Goal: Transaction & Acquisition: Purchase product/service

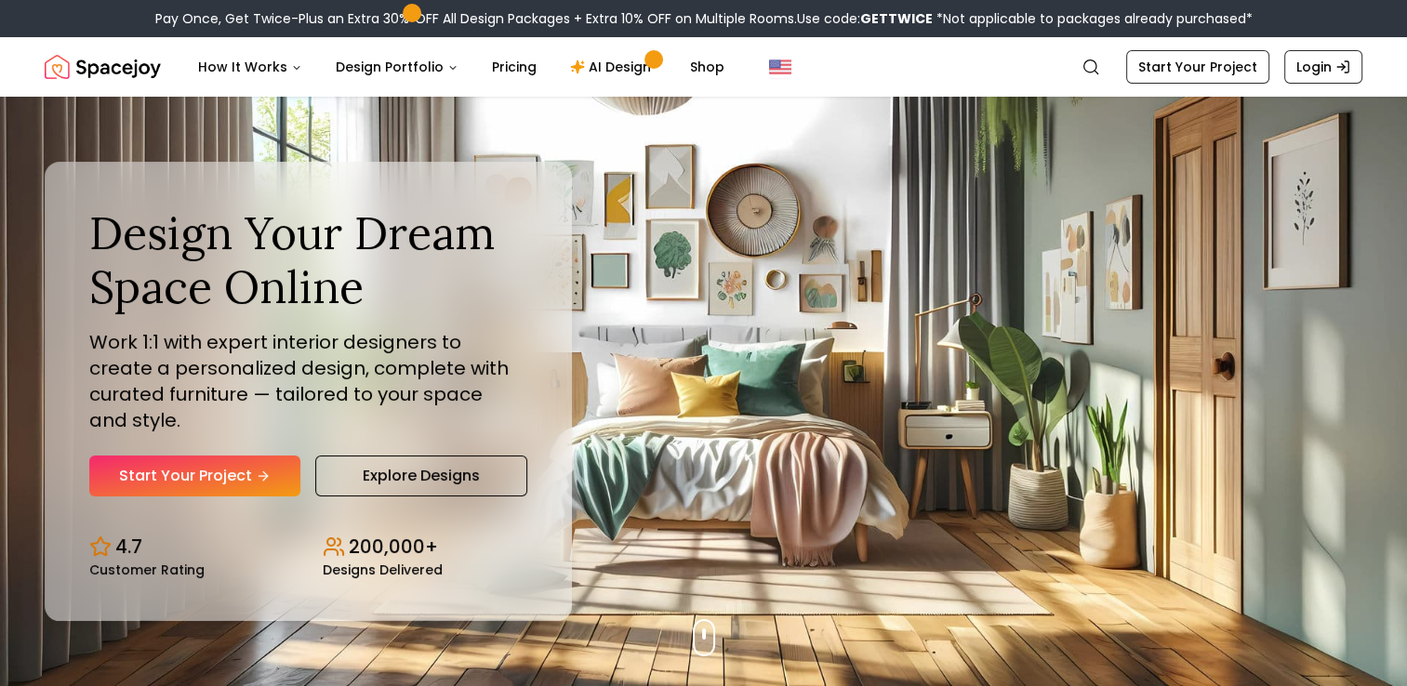
click at [251, 467] on link "Start Your Project" at bounding box center [194, 476] width 211 height 41
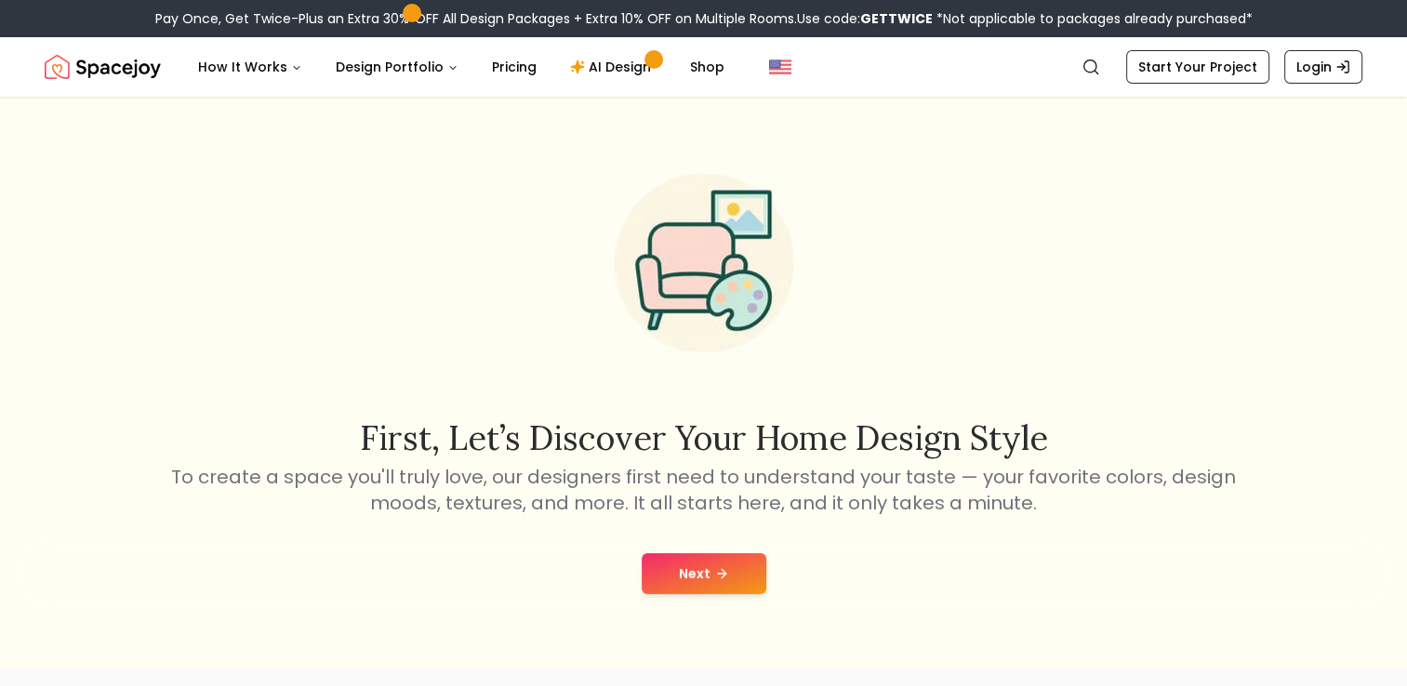
scroll to position [186, 0]
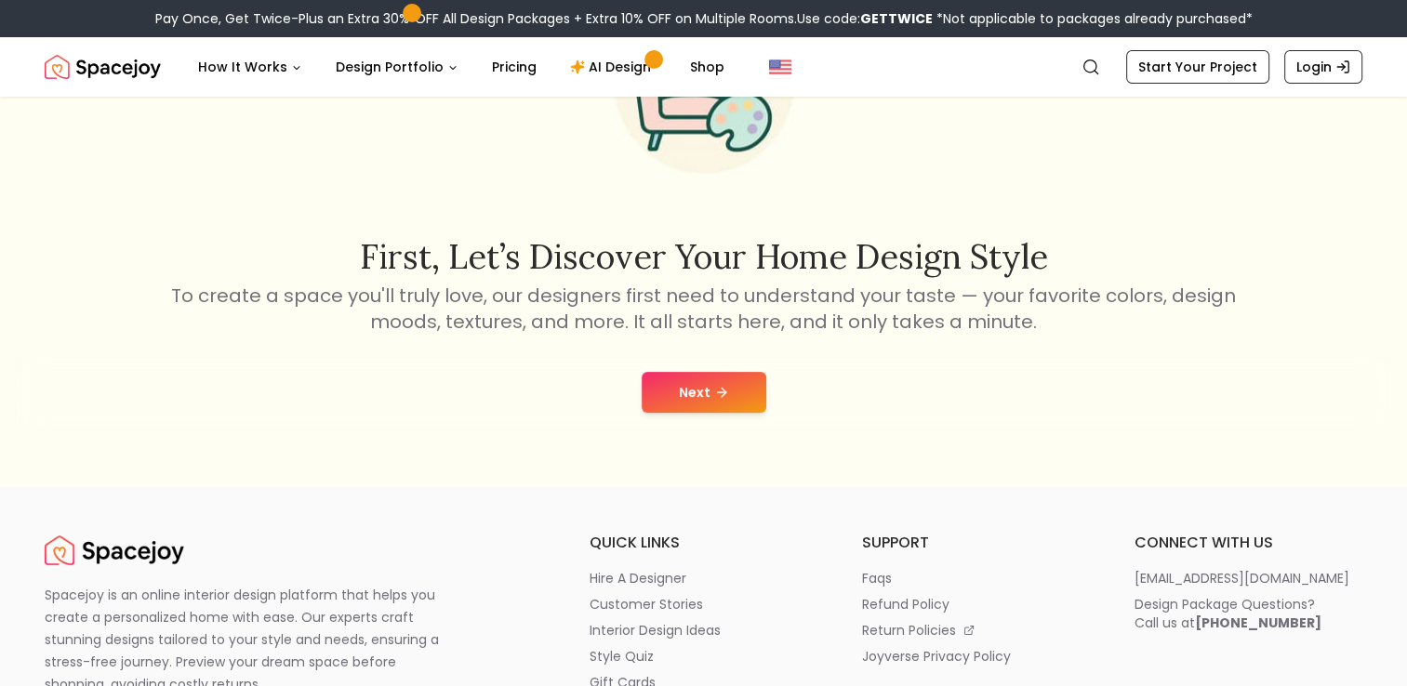
click at [691, 391] on button "Next" at bounding box center [704, 392] width 125 height 41
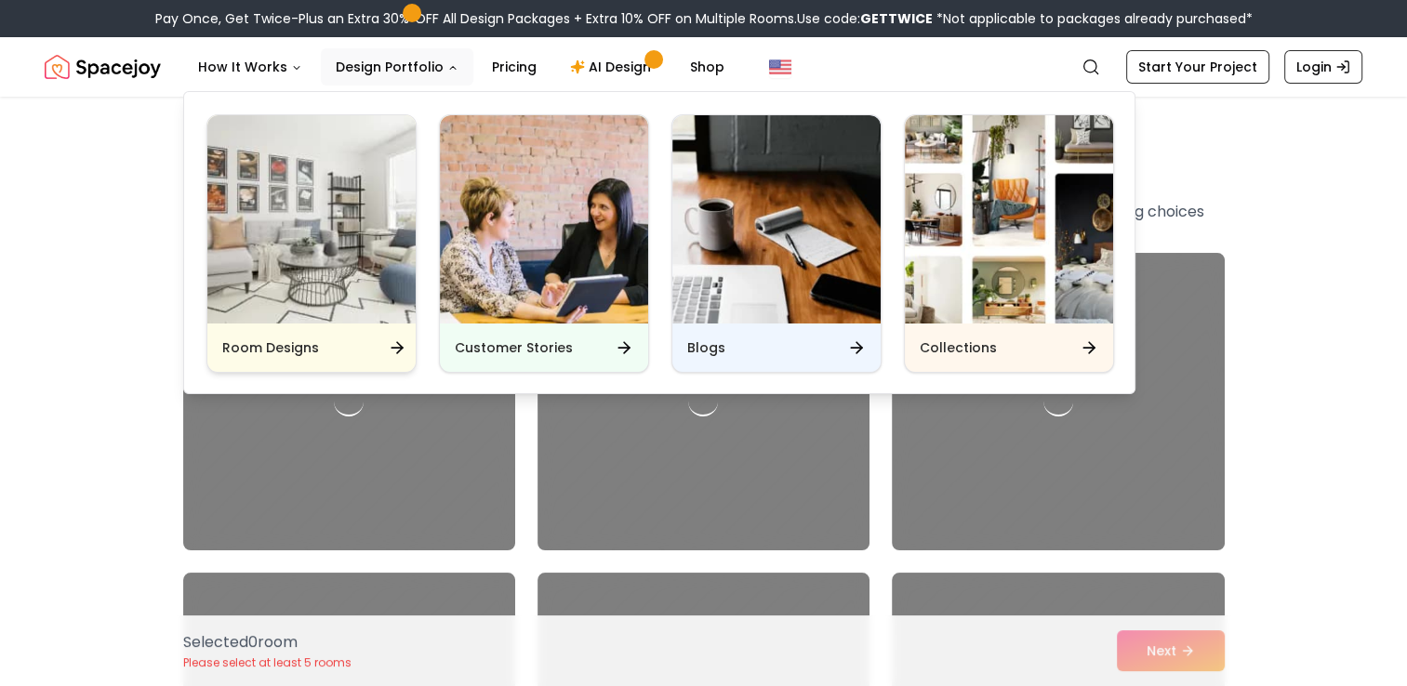
click at [361, 344] on div "Room Designs" at bounding box center [311, 348] width 208 height 48
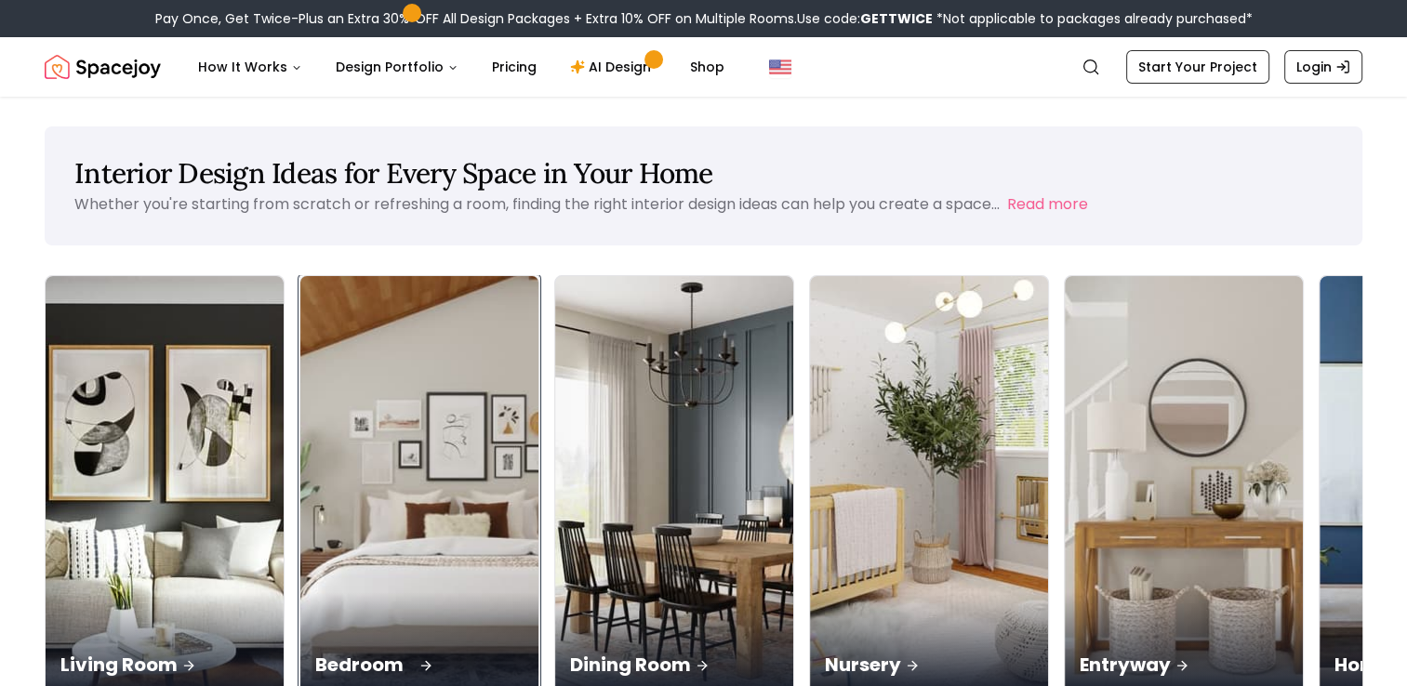
click at [314, 445] on img at bounding box center [420, 487] width 250 height 442
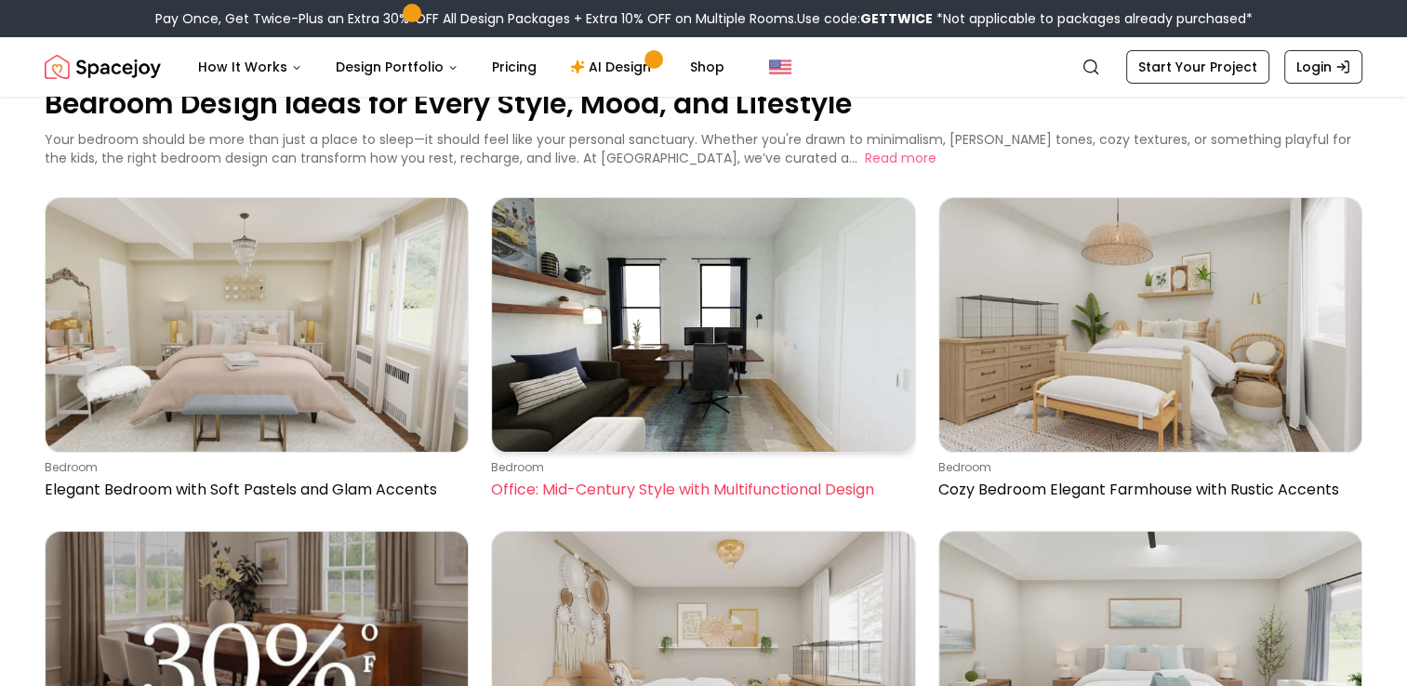
scroll to position [93, 0]
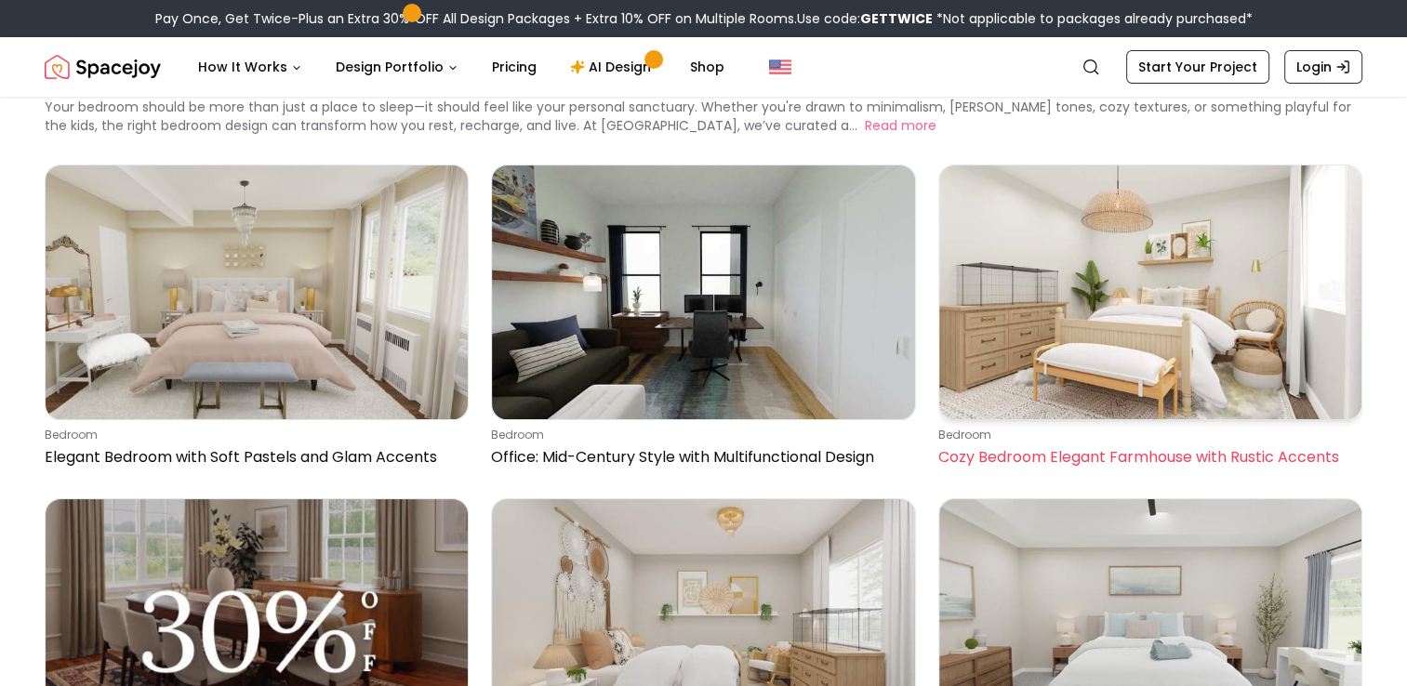
click at [1171, 289] on img at bounding box center [1150, 293] width 422 height 254
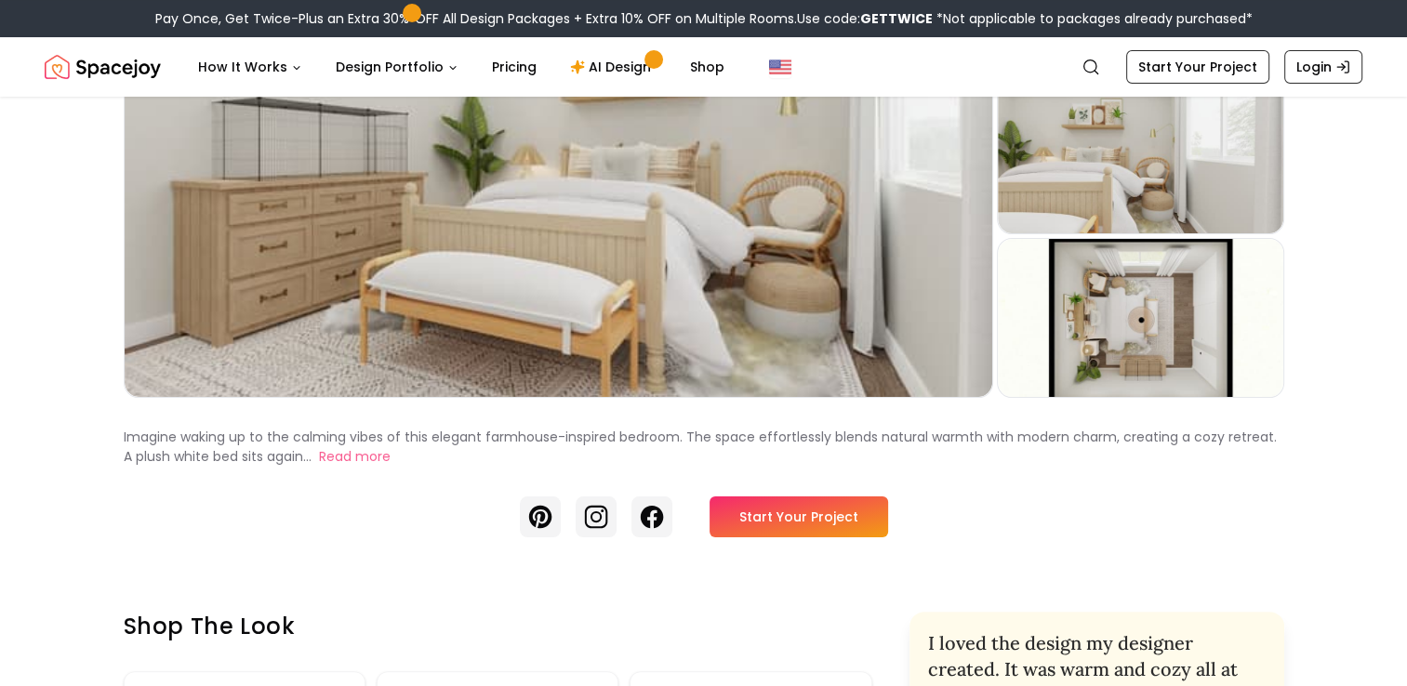
scroll to position [186, 0]
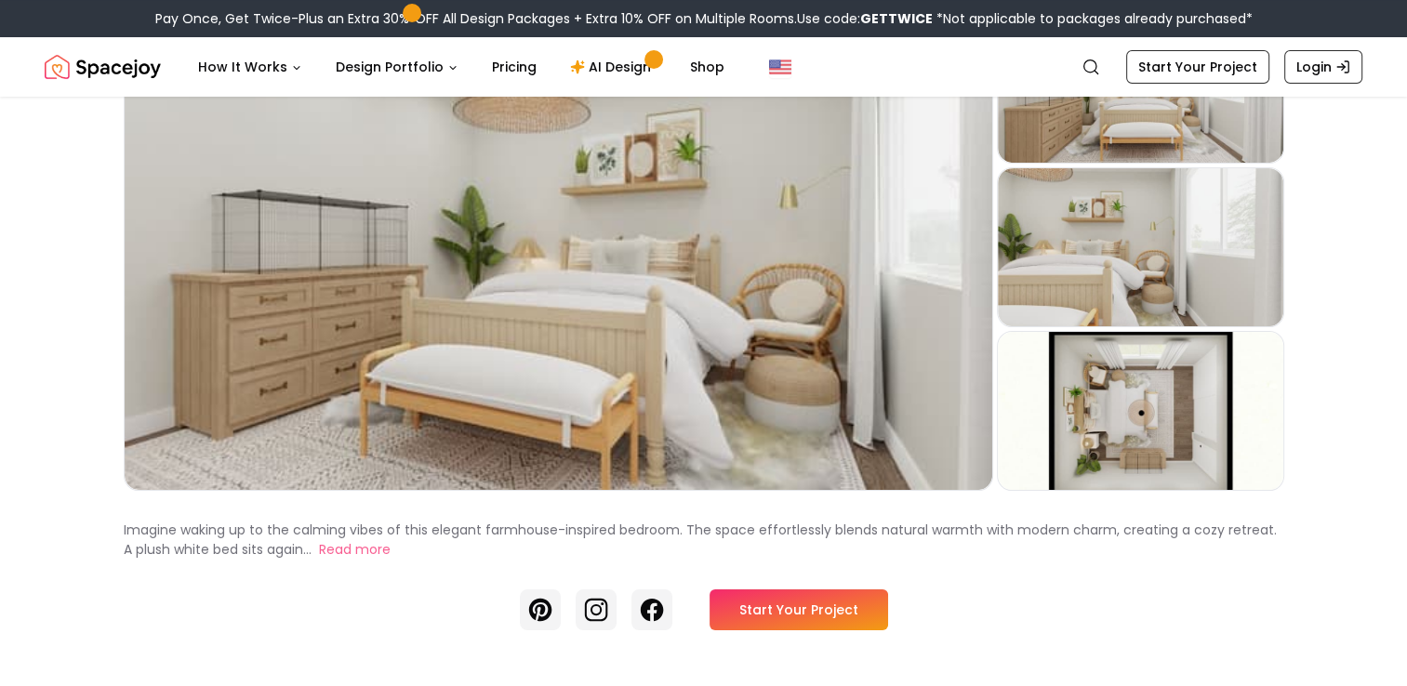
click at [859, 601] on link "Start Your Project" at bounding box center [798, 610] width 179 height 41
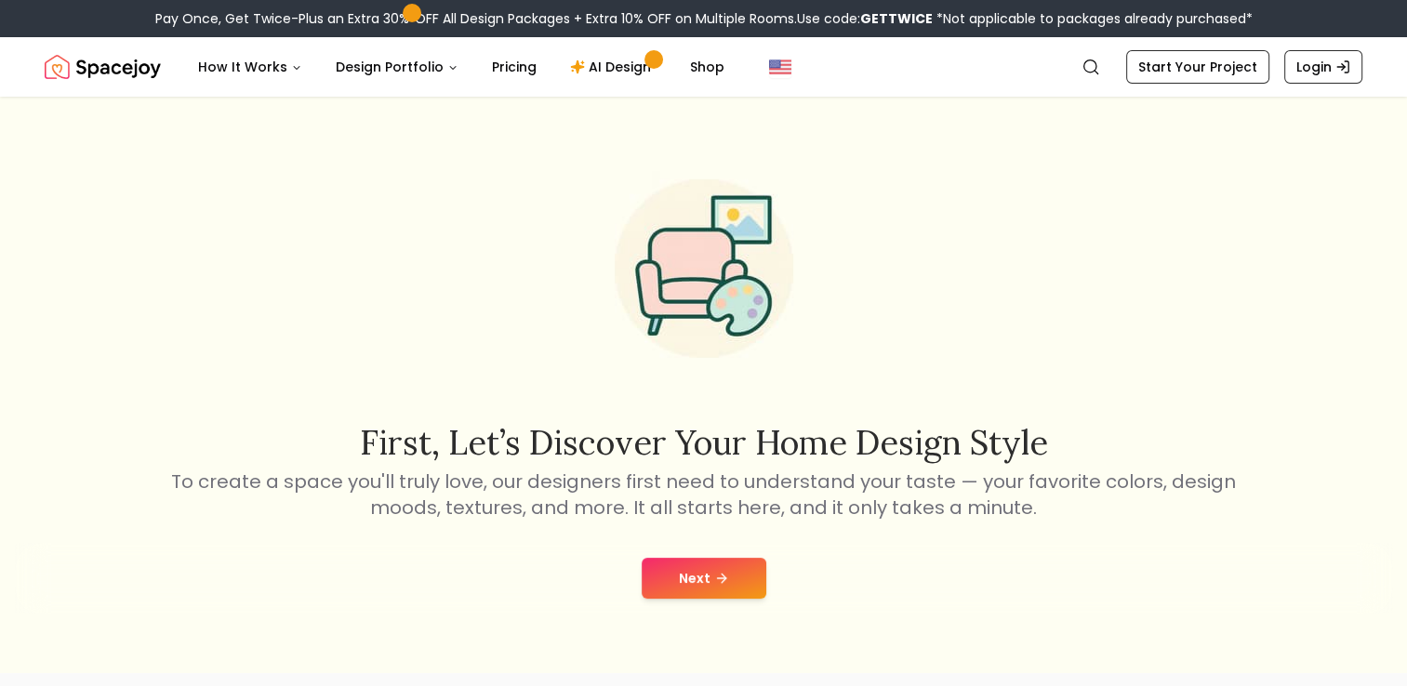
click at [734, 560] on button "Next" at bounding box center [704, 578] width 125 height 41
